Goal: Transaction & Acquisition: Purchase product/service

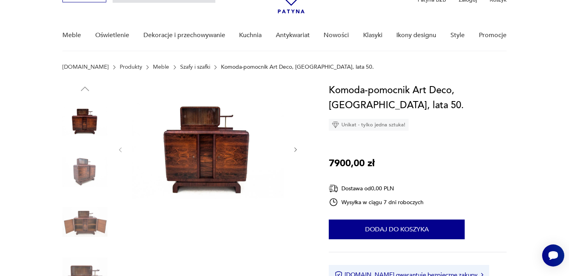
scroll to position [52, 0]
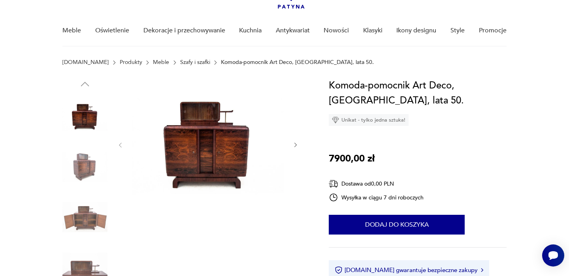
click at [93, 218] on img at bounding box center [84, 217] width 45 height 45
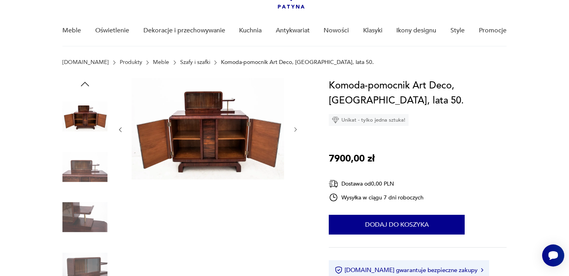
click at [93, 267] on img at bounding box center [84, 267] width 45 height 45
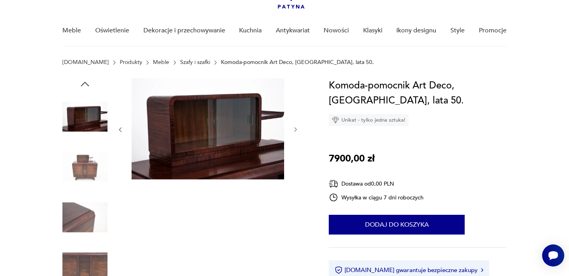
click at [89, 164] on img at bounding box center [84, 167] width 45 height 45
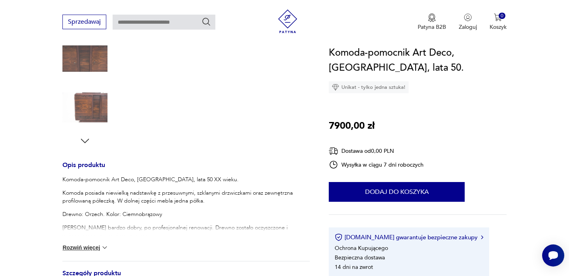
scroll to position [0, 0]
